Goal: Task Accomplishment & Management: Manage account settings

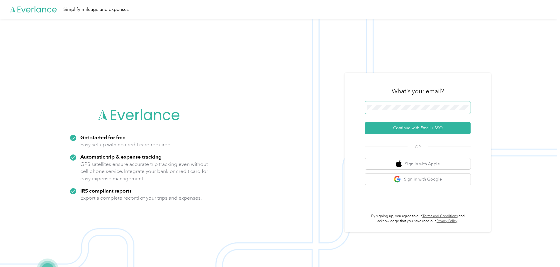
click at [395, 103] on span at bounding box center [418, 107] width 106 height 12
click at [402, 128] on button "Continue with Email / SSO" at bounding box center [418, 128] width 106 height 12
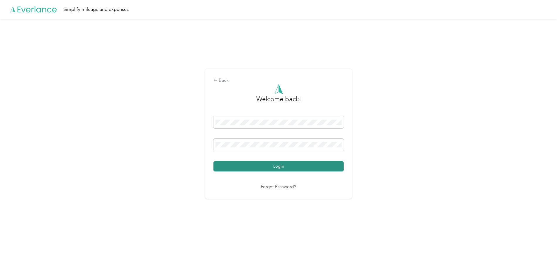
click at [260, 162] on button "Login" at bounding box center [278, 166] width 130 height 10
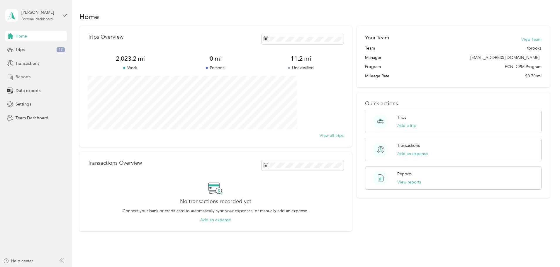
click at [25, 77] on span "Reports" at bounding box center [23, 77] width 15 height 6
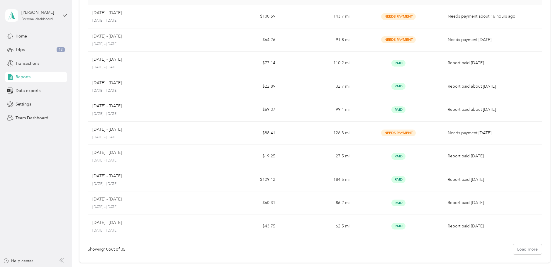
scroll to position [55, 0]
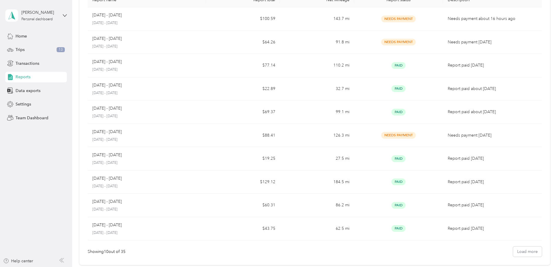
click at [556, 196] on div "Reports New Report Report name Report total Net Mileage Report status Descripti…" at bounding box center [314, 133] width 485 height 267
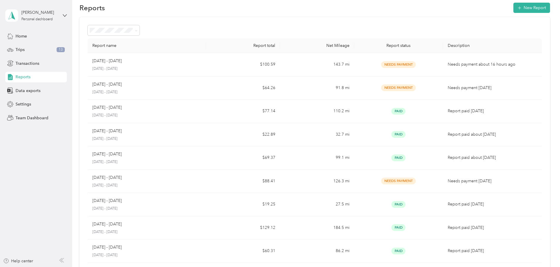
scroll to position [0, 0]
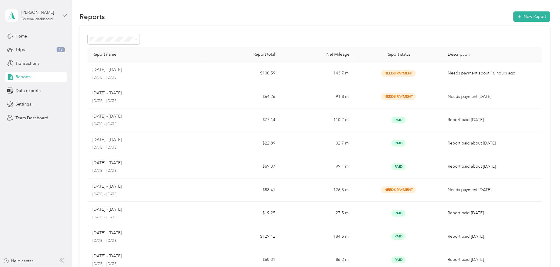
click at [64, 14] on icon at bounding box center [65, 15] width 4 height 4
click at [27, 49] on div "Team dashboard" at bounding box center [26, 48] width 31 height 6
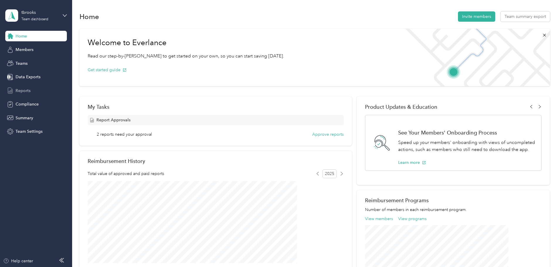
click at [18, 93] on span "Reports" at bounding box center [23, 91] width 15 height 6
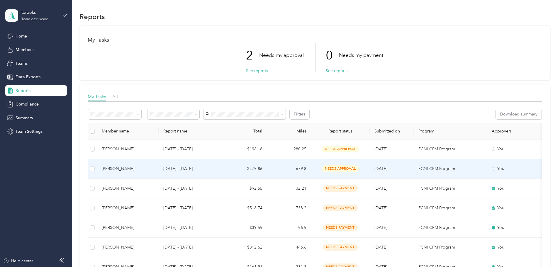
click at [154, 170] on div "[PERSON_NAME]" at bounding box center [128, 169] width 52 height 6
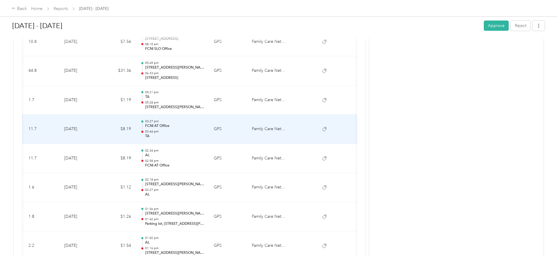
scroll to position [354, 0]
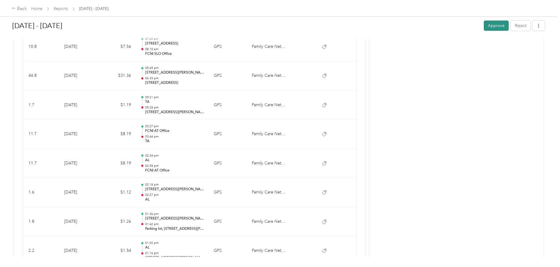
click at [484, 28] on button "Approve" at bounding box center [496, 26] width 25 height 10
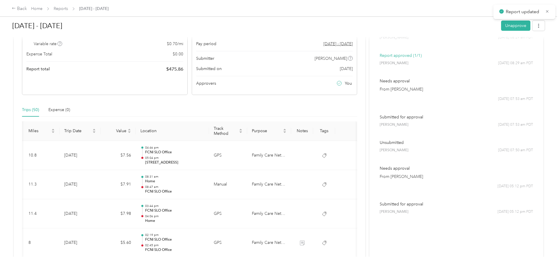
scroll to position [0, 0]
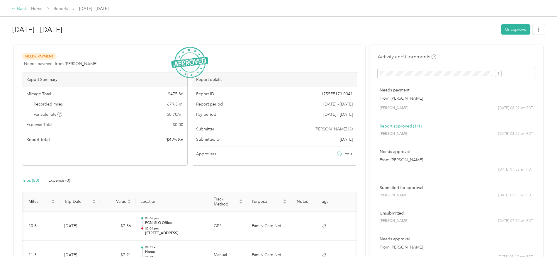
click at [27, 6] on div "Back" at bounding box center [19, 8] width 15 height 7
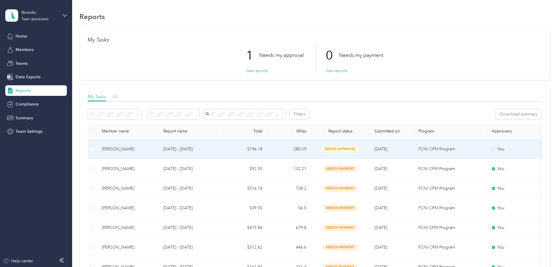
click at [154, 149] on div "[PERSON_NAME]" at bounding box center [128, 149] width 52 height 6
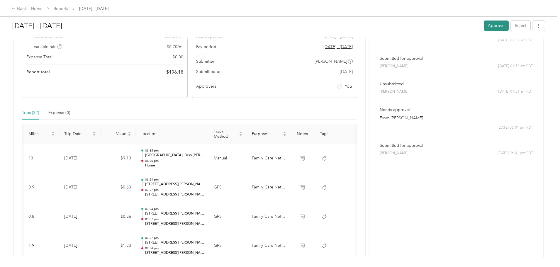
scroll to position [55, 0]
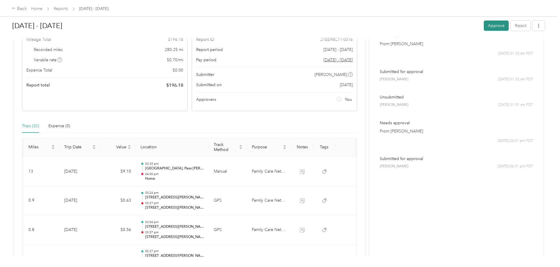
click at [484, 22] on button "Approve" at bounding box center [496, 26] width 25 height 10
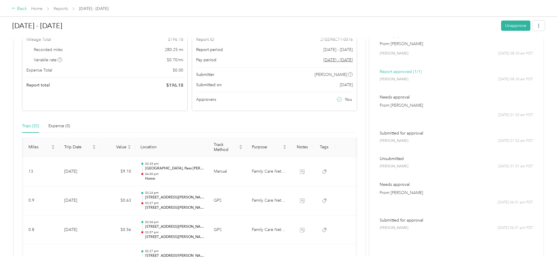
click at [27, 7] on div "Back" at bounding box center [19, 8] width 15 height 7
